Goal: Task Accomplishment & Management: Manage account settings

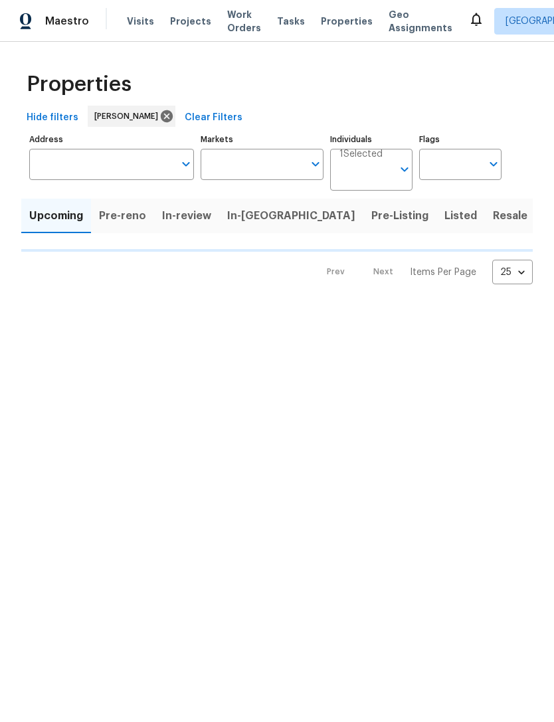
type input "100"
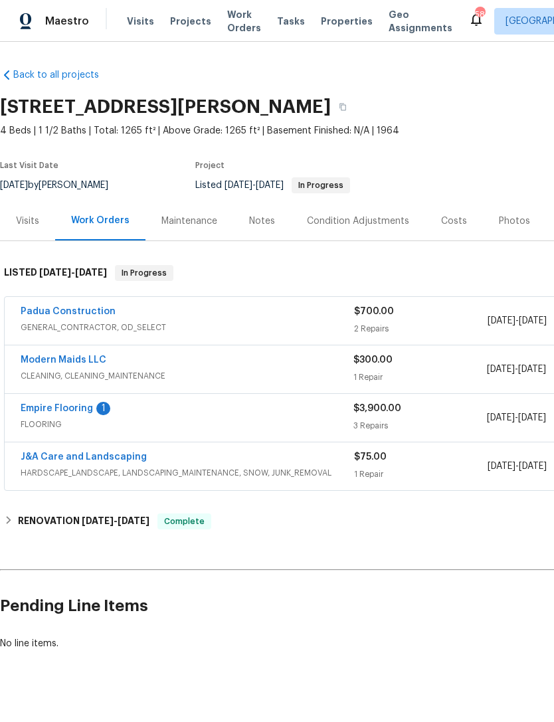
click at [73, 407] on link "Empire Flooring" at bounding box center [57, 408] width 72 height 9
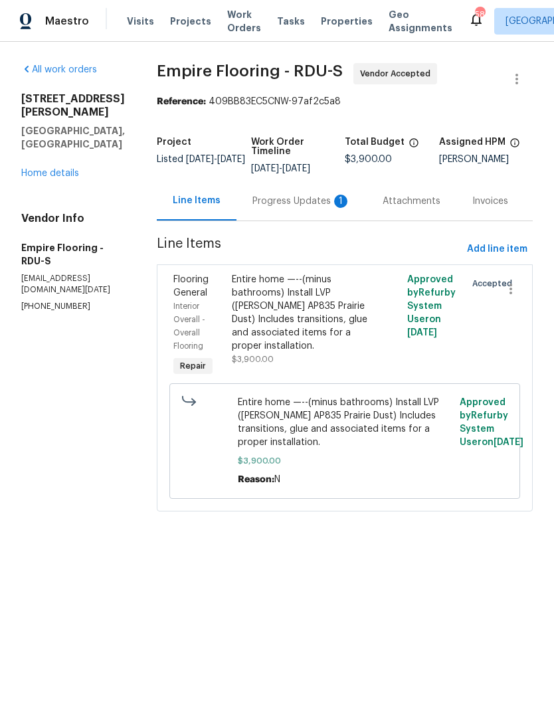
click at [292, 208] on div "Progress Updates 1" at bounding box center [301, 201] width 98 height 13
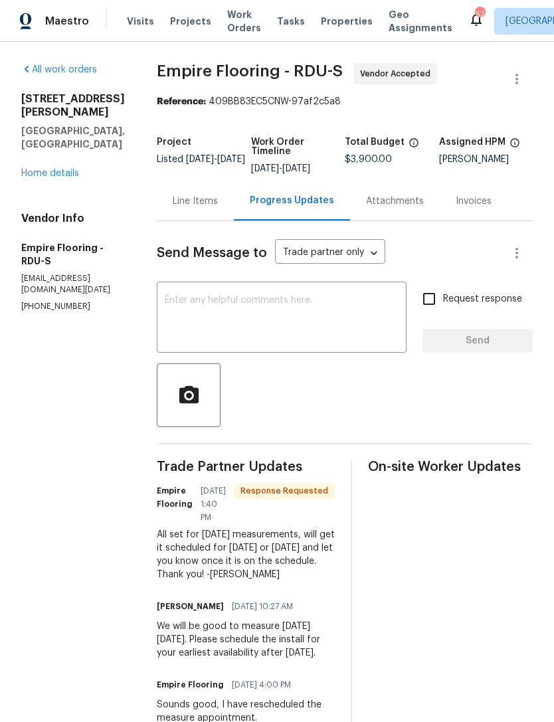
click at [276, 312] on textarea at bounding box center [282, 319] width 234 height 46
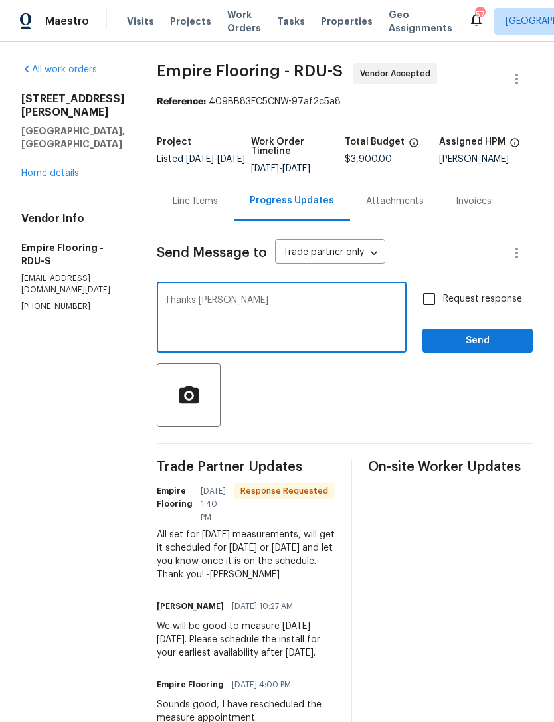
type textarea "Thanks Alex"
click at [484, 344] on span "Send" at bounding box center [477, 341] width 89 height 17
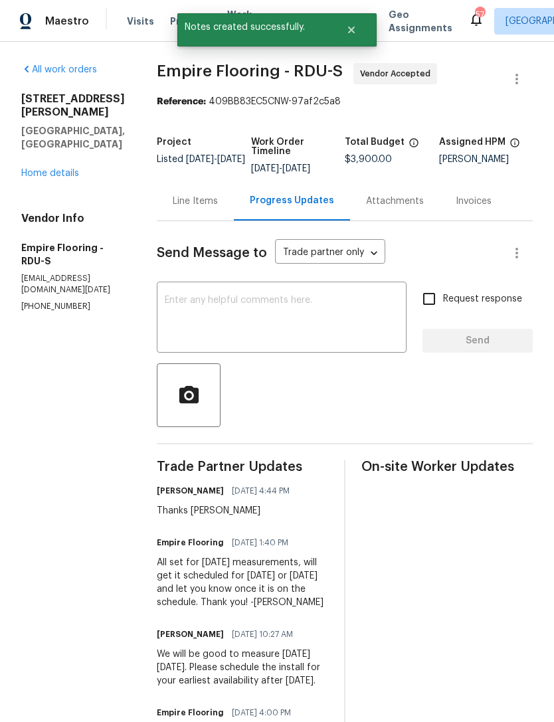
click at [55, 169] on link "Home details" at bounding box center [50, 173] width 58 height 9
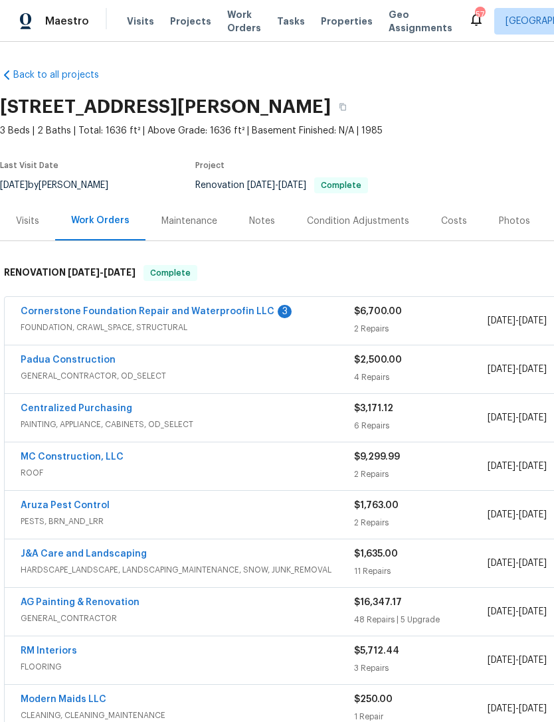
click at [230, 312] on link "Cornerstone Foundation Repair and Waterproofin LLC" at bounding box center [148, 311] width 254 height 9
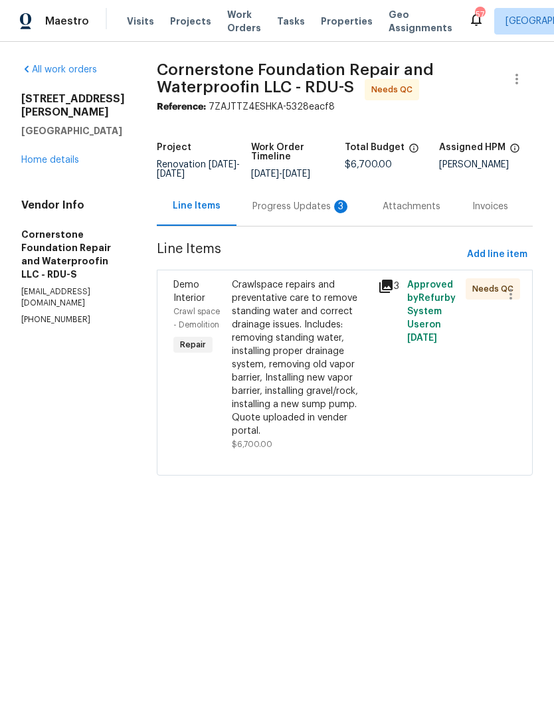
click at [259, 206] on div "Progress Updates 3" at bounding box center [301, 206] width 98 height 13
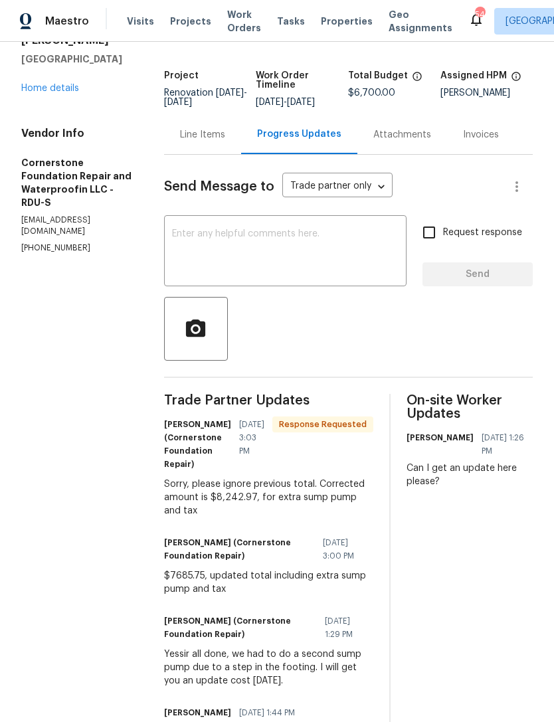
scroll to position [76, 0]
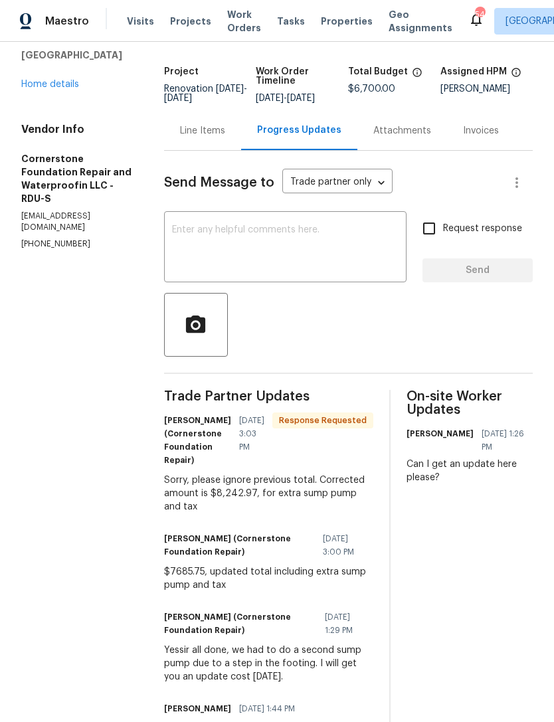
click at [203, 132] on div "Line Items" at bounding box center [202, 130] width 45 height 13
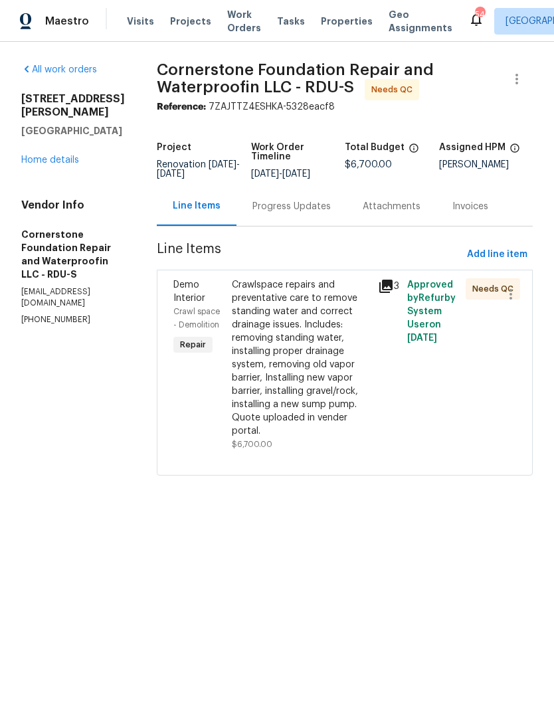
click at [283, 359] on div "Crawlspace repairs and preventative care to remove standing water and correct d…" at bounding box center [301, 357] width 138 height 159
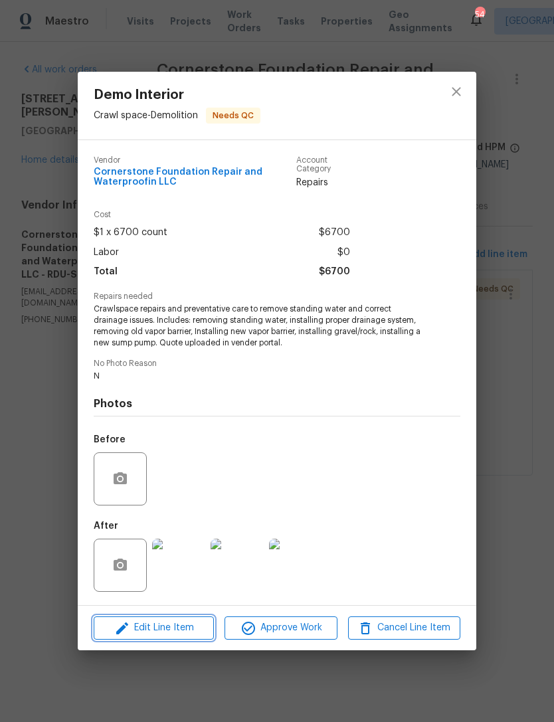
click at [170, 624] on span "Edit Line Item" at bounding box center [154, 628] width 112 height 17
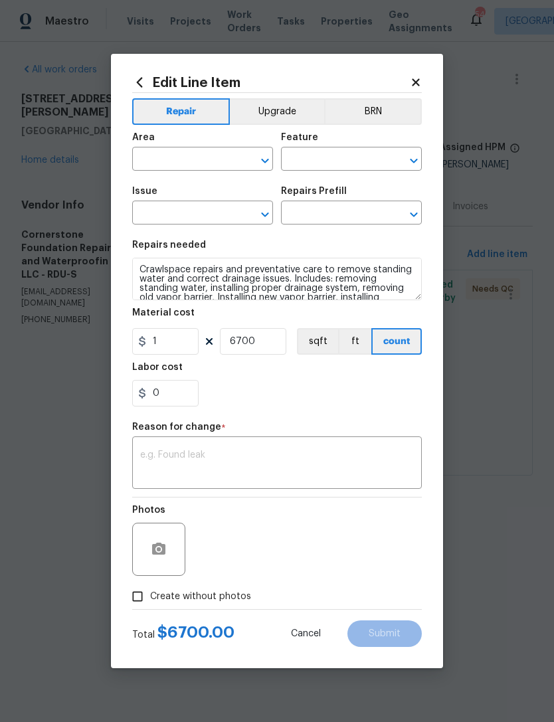
type input "Crawl space"
type input "Demolition"
type input "Demo Interior"
type input "Add a Task $1.00"
click at [259, 342] on input "6700" at bounding box center [253, 341] width 66 height 27
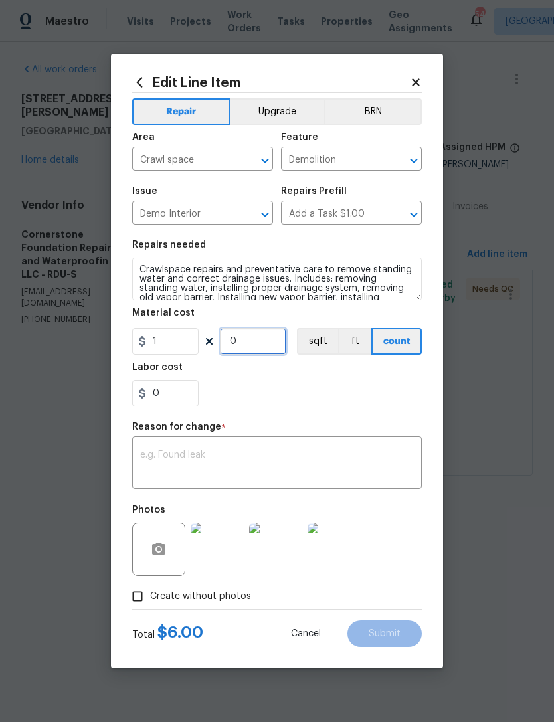
type input "0"
click at [163, 341] on input "1" at bounding box center [165, 341] width 66 height 27
type input "8242.97"
click at [259, 343] on input "0" at bounding box center [253, 341] width 66 height 27
type input "1"
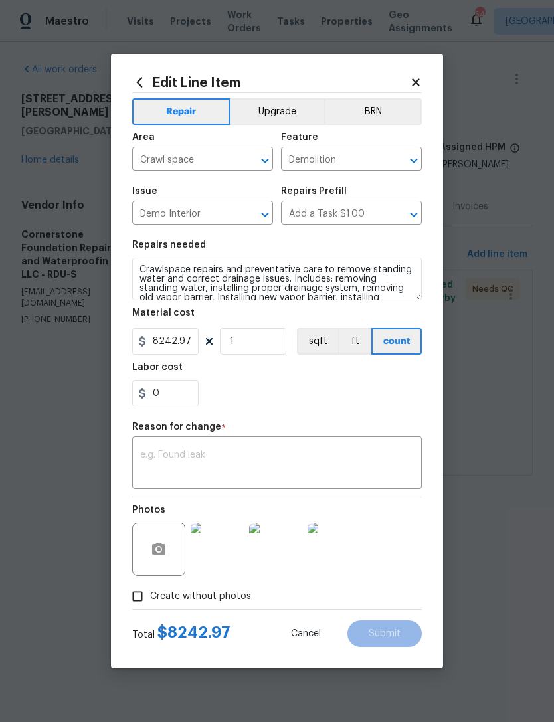
click at [264, 393] on div "0" at bounding box center [277, 393] width 290 height 27
click at [246, 463] on textarea at bounding box center [277, 464] width 274 height 28
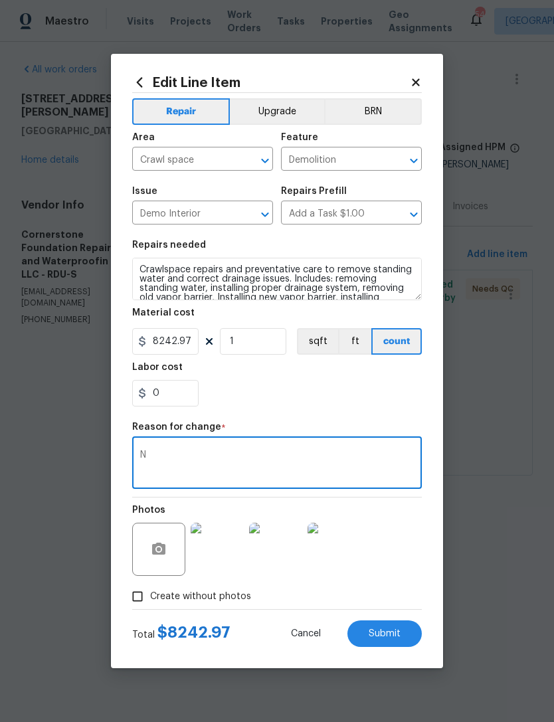
type textarea "N"
click at [276, 396] on div "0" at bounding box center [277, 393] width 290 height 27
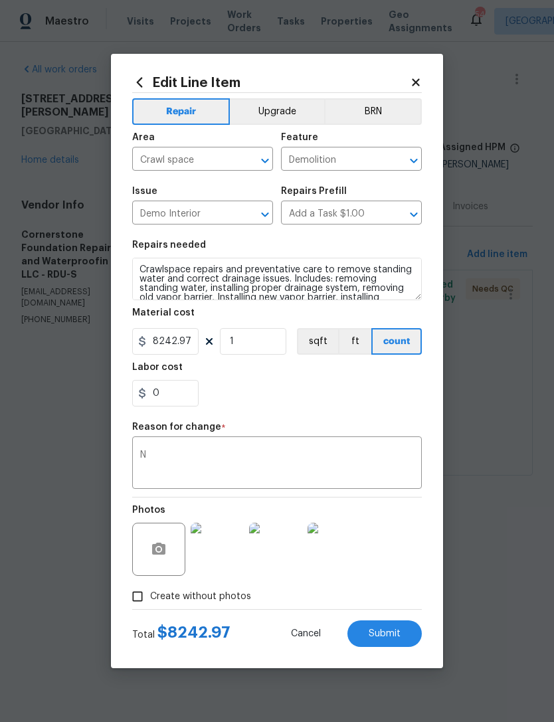
click at [205, 448] on div "N x ​" at bounding box center [277, 464] width 290 height 49
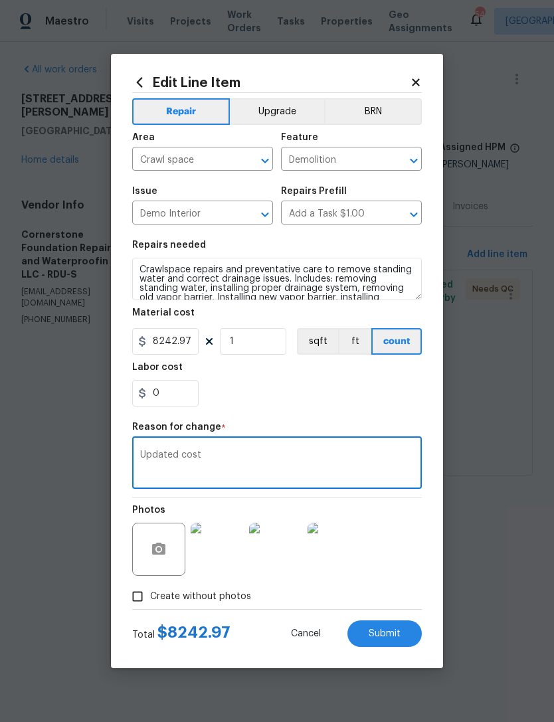
type textarea "Updated cost"
click at [269, 393] on div "0" at bounding box center [277, 393] width 290 height 27
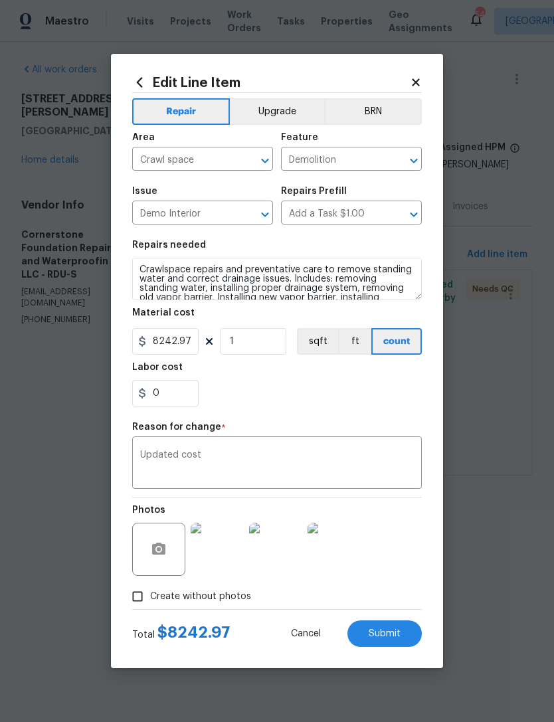
click at [220, 555] on img at bounding box center [217, 549] width 53 height 53
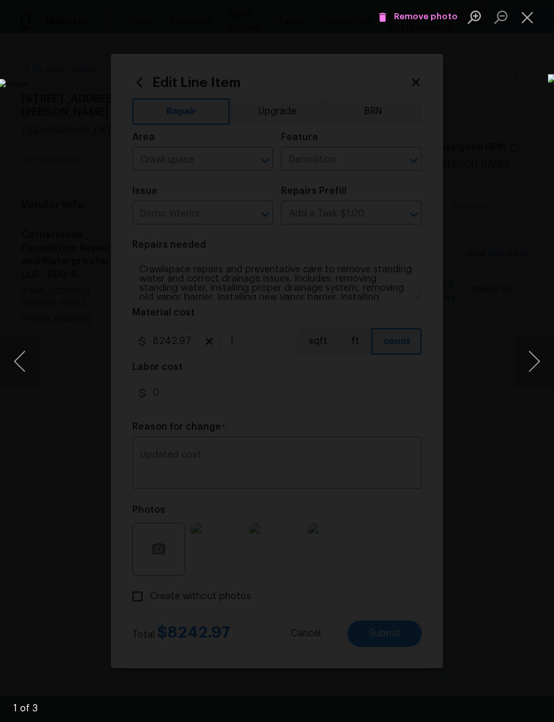
click at [531, 367] on button "Next image" at bounding box center [534, 361] width 40 height 53
click at [530, 355] on button "Next image" at bounding box center [534, 361] width 40 height 53
click at [527, 351] on button "Next image" at bounding box center [534, 361] width 40 height 53
click at [527, 357] on button "Next image" at bounding box center [534, 361] width 40 height 53
click at [525, 14] on button "Close lightbox" at bounding box center [527, 16] width 27 height 23
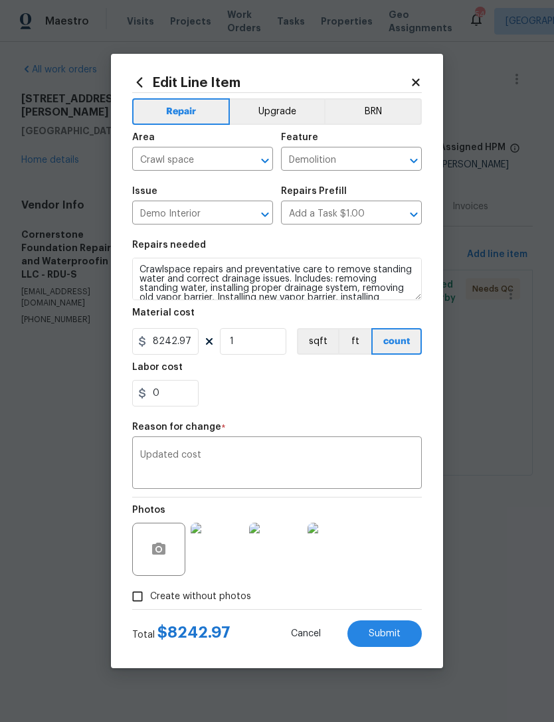
click at [389, 629] on span "Submit" at bounding box center [385, 634] width 32 height 10
type input "1"
type input "6700"
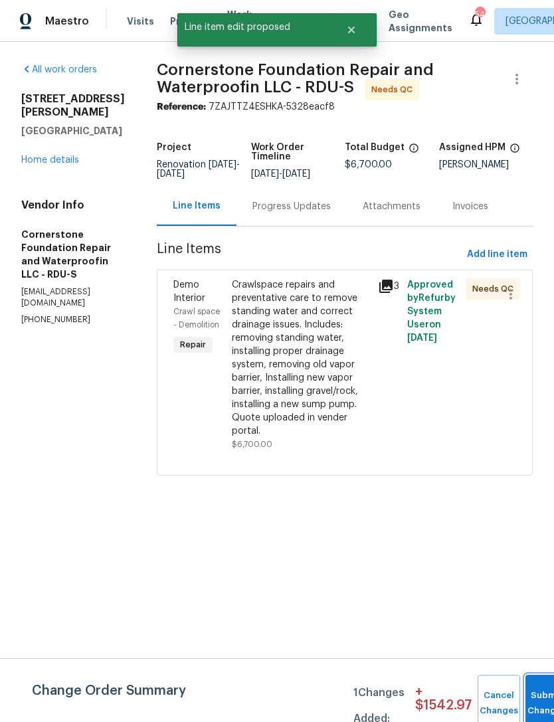
click at [536, 697] on button "Submit Changes" at bounding box center [546, 703] width 43 height 57
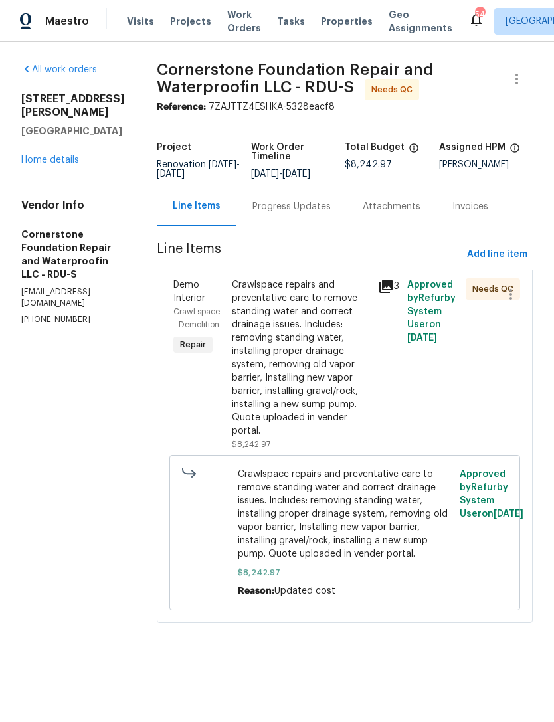
click at [252, 205] on div "Progress Updates" at bounding box center [291, 206] width 78 height 13
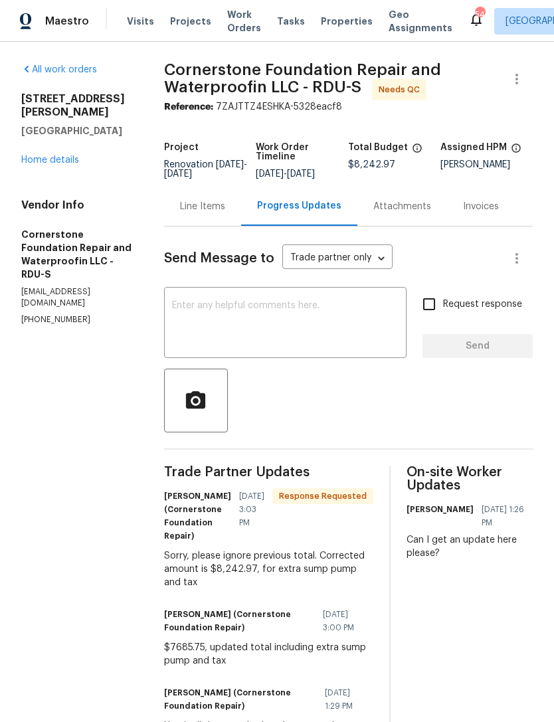
click at [60, 156] on link "Home details" at bounding box center [50, 159] width 58 height 9
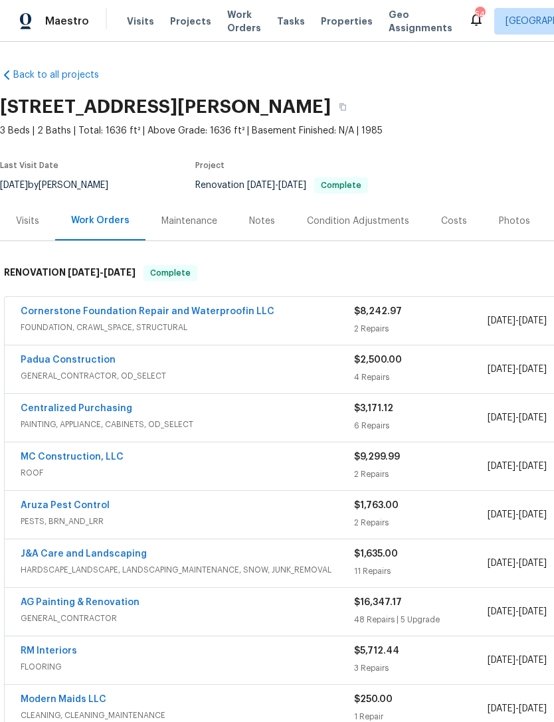
click at [187, 313] on link "Cornerstone Foundation Repair and Waterproofin LLC" at bounding box center [148, 311] width 254 height 9
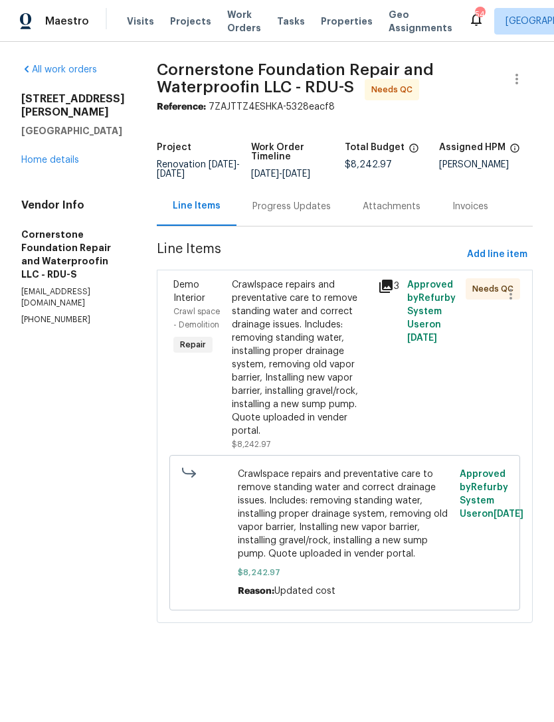
click at [254, 215] on div "Progress Updates" at bounding box center [291, 206] width 110 height 39
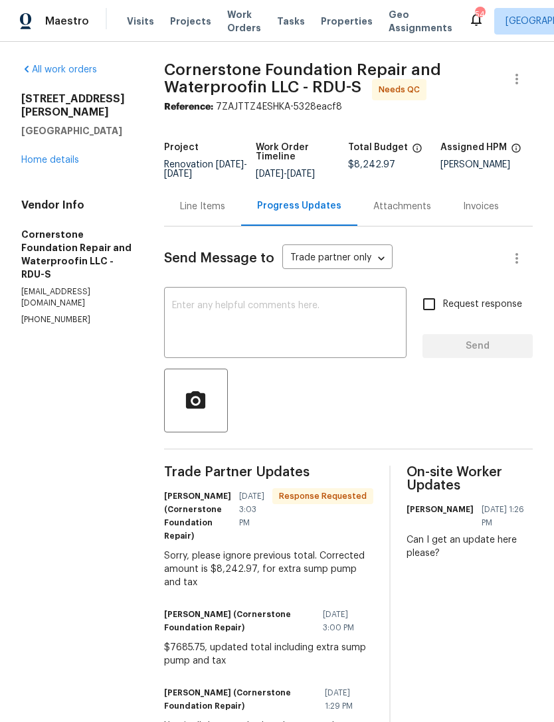
click at [204, 211] on div "Line Items" at bounding box center [202, 206] width 45 height 13
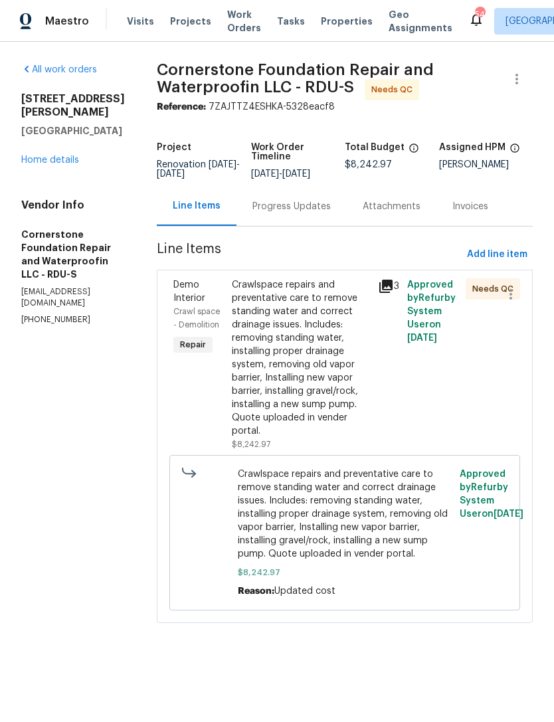
click at [285, 371] on div "Crawlspace repairs and preventative care to remove standing water and correct d…" at bounding box center [301, 357] width 138 height 159
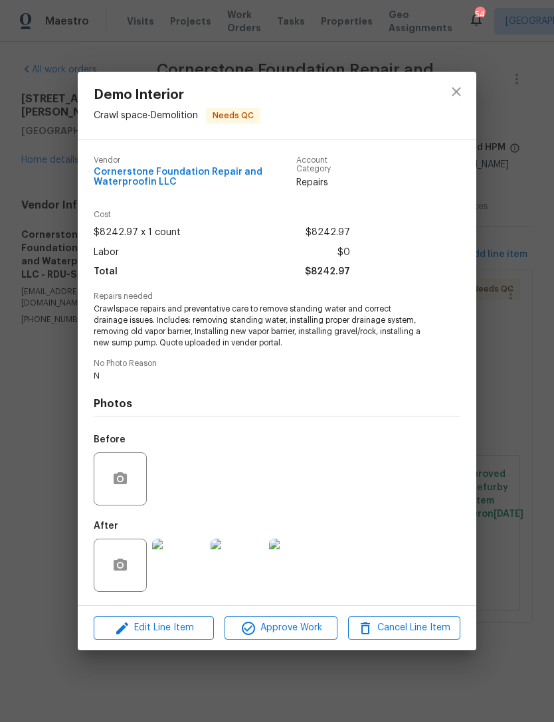
click at [186, 574] on img at bounding box center [178, 565] width 53 height 53
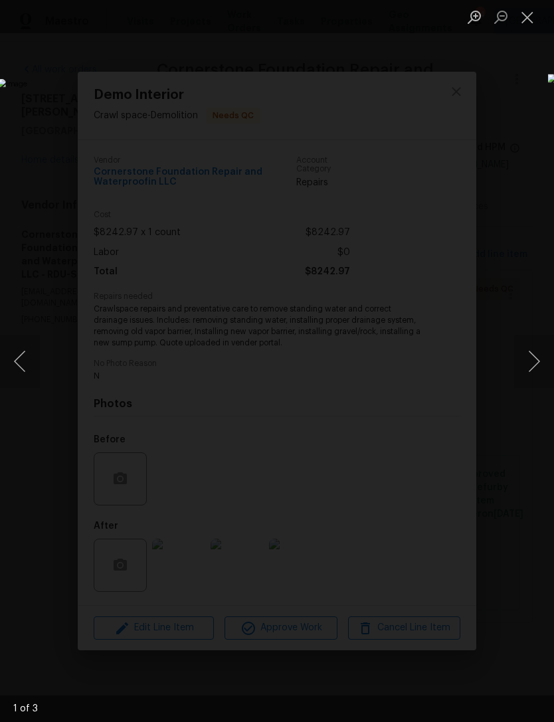
click at [529, 349] on button "Next image" at bounding box center [534, 361] width 40 height 53
click at [535, 353] on button "Next image" at bounding box center [534, 361] width 40 height 53
click at [531, 352] on button "Next image" at bounding box center [534, 361] width 40 height 53
click at [520, 369] on button "Next image" at bounding box center [534, 361] width 40 height 53
click at [528, 12] on button "Close lightbox" at bounding box center [527, 16] width 27 height 23
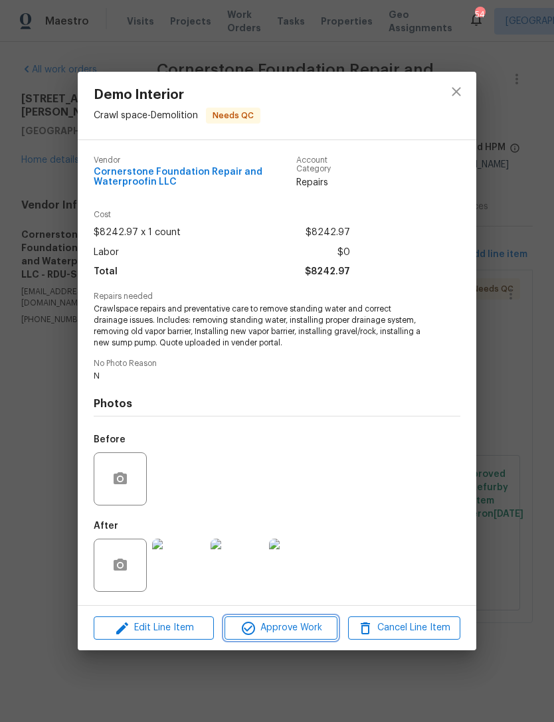
click at [303, 620] on button "Approve Work" at bounding box center [281, 627] width 112 height 23
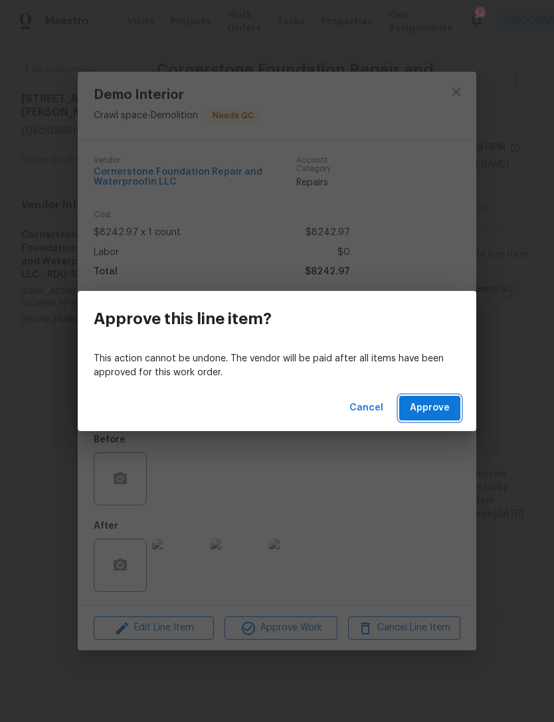
click at [436, 412] on span "Approve" at bounding box center [430, 408] width 40 height 17
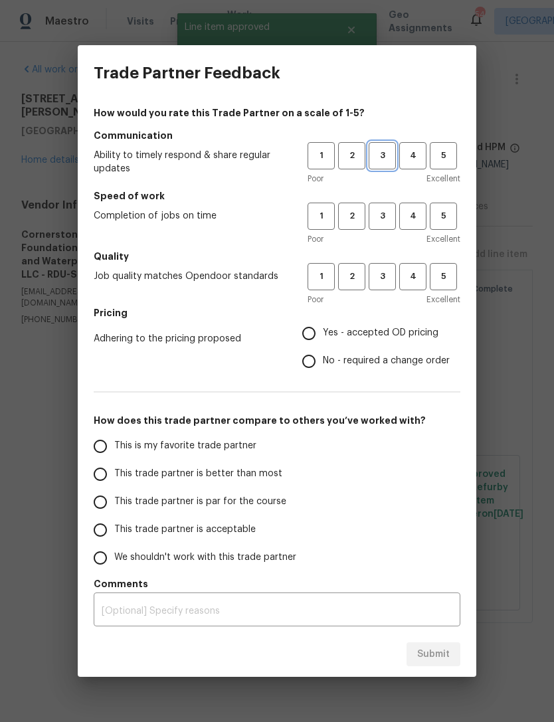
click at [387, 144] on button "3" at bounding box center [382, 155] width 27 height 27
click at [383, 207] on button "3" at bounding box center [382, 216] width 27 height 27
click at [387, 278] on span "3" at bounding box center [382, 276] width 25 height 15
click at [306, 332] on input "Yes - accepted OD pricing" at bounding box center [309, 334] width 28 height 28
radio input "true"
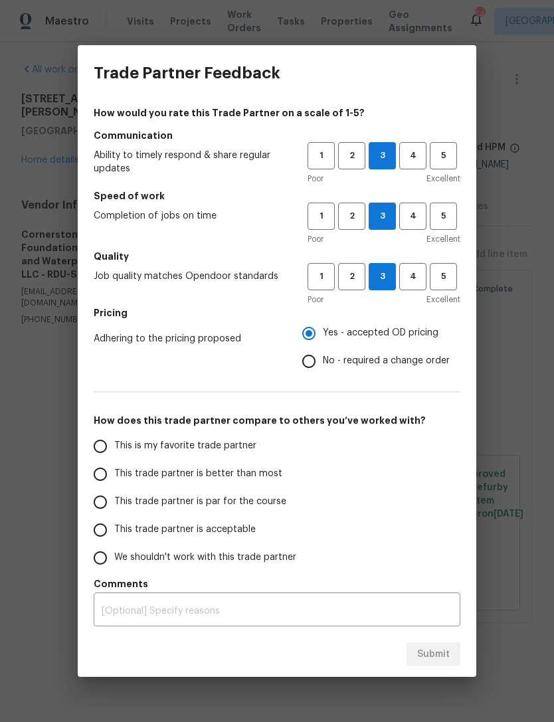
click at [101, 523] on input "This trade partner is acceptable" at bounding box center [100, 530] width 28 height 28
click at [434, 655] on span "Submit" at bounding box center [433, 654] width 33 height 17
radio input "true"
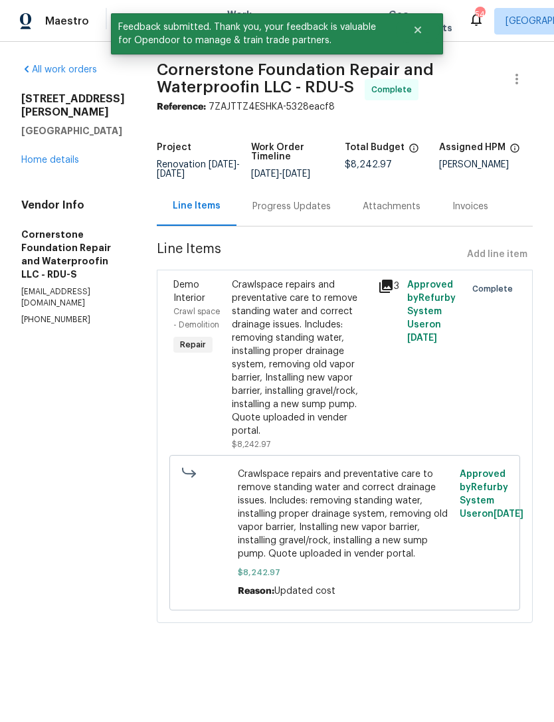
click at [48, 165] on link "Home details" at bounding box center [50, 159] width 58 height 9
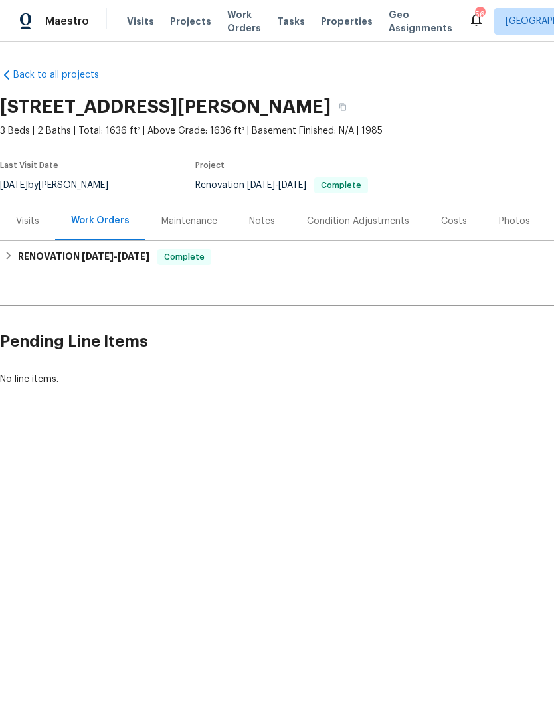
click at [20, 226] on div "Visits" at bounding box center [27, 221] width 23 height 13
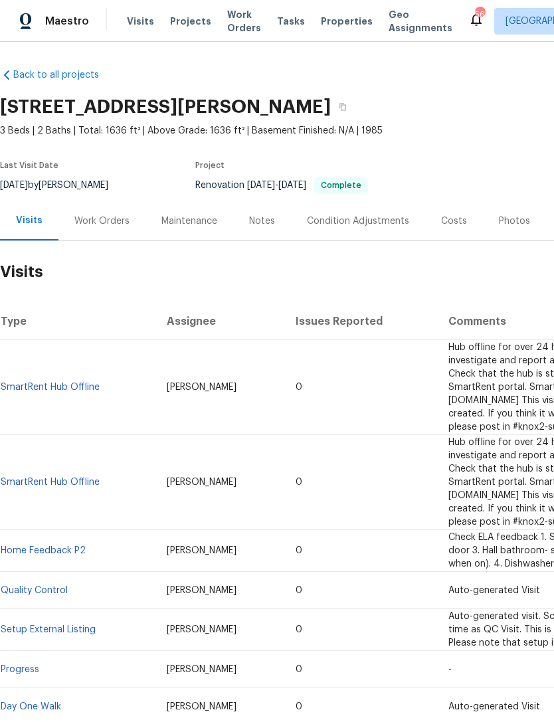
click at [102, 221] on div "Work Orders" at bounding box center [101, 221] width 55 height 13
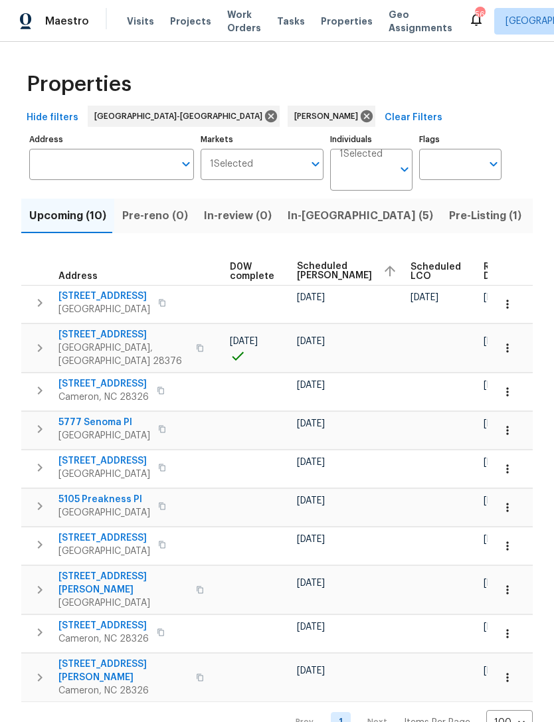
scroll to position [0, 350]
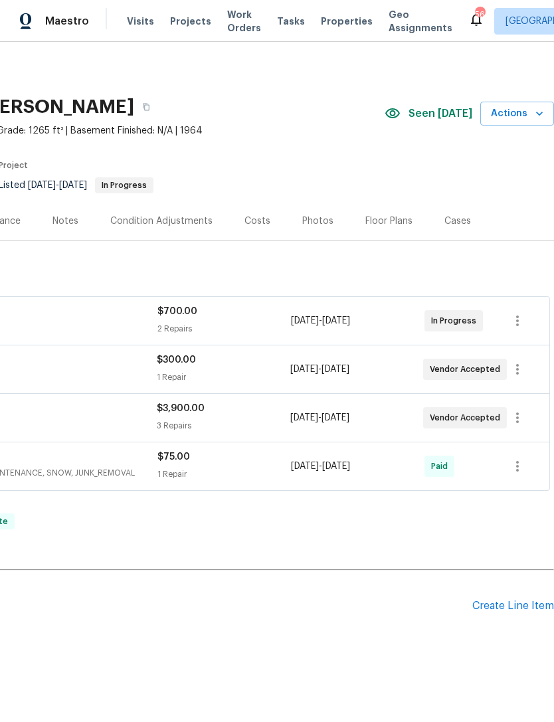
scroll to position [0, 197]
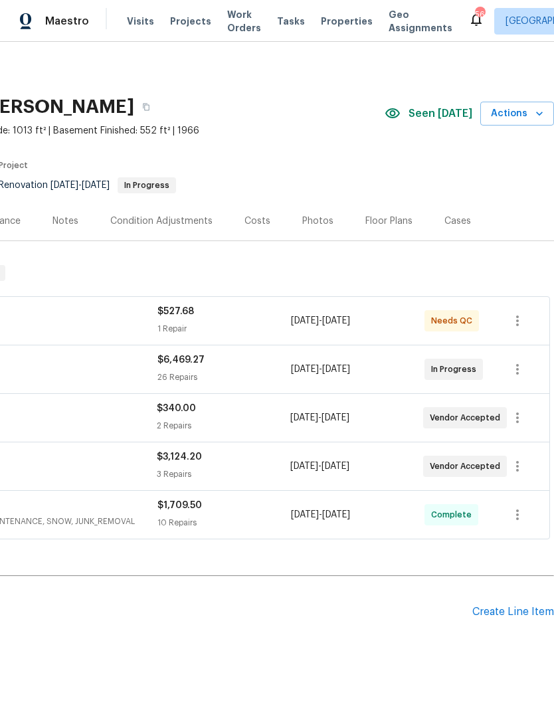
scroll to position [0, 197]
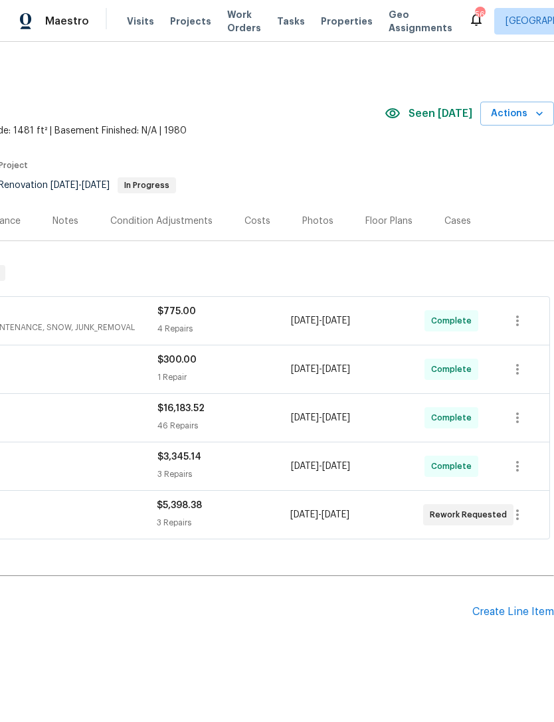
scroll to position [0, 197]
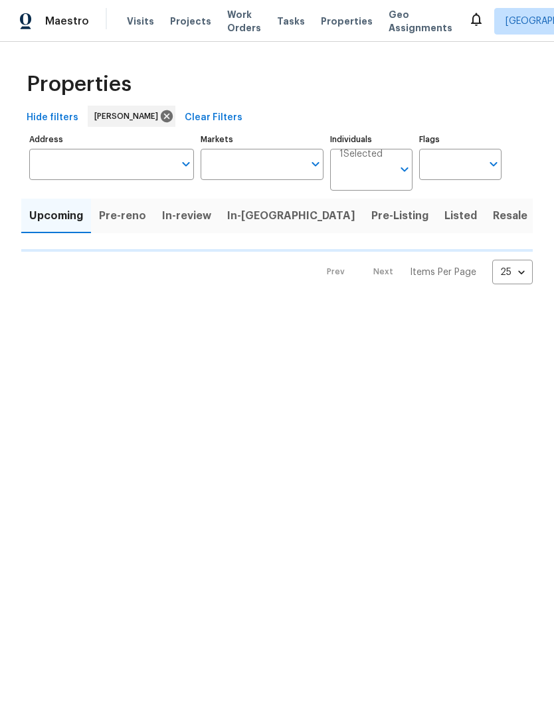
type input "100"
